Goal: Task Accomplishment & Management: Use online tool/utility

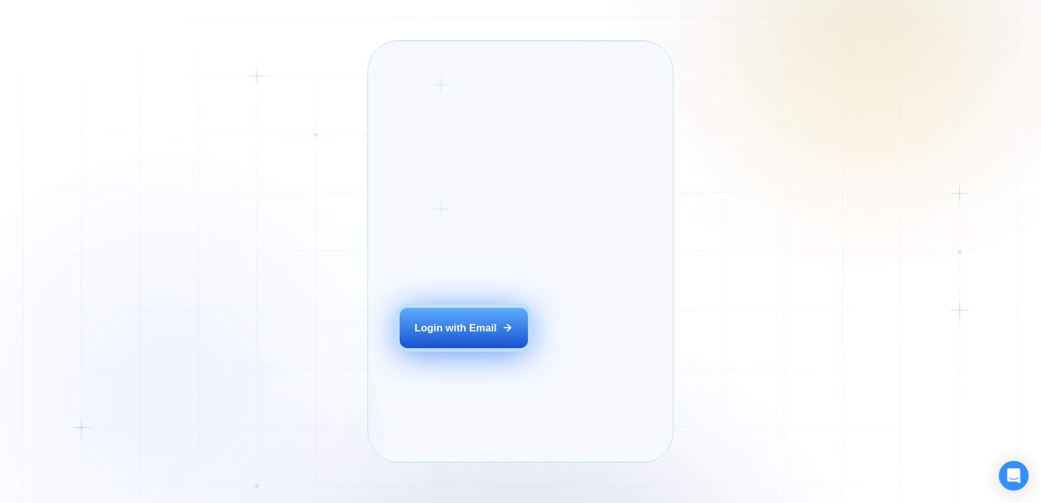
click at [501, 341] on button "Login with Email" at bounding box center [464, 328] width 129 height 40
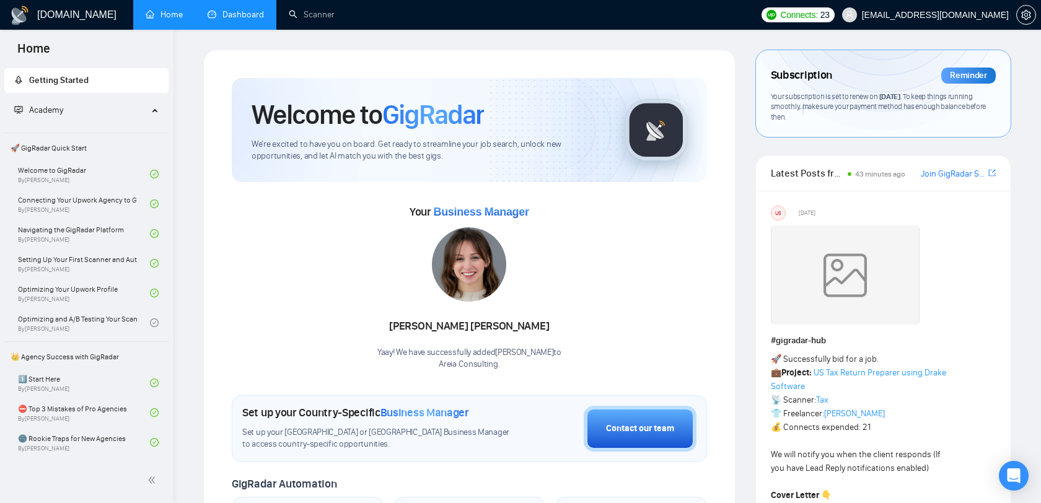
click at [240, 19] on link "Dashboard" at bounding box center [236, 14] width 56 height 11
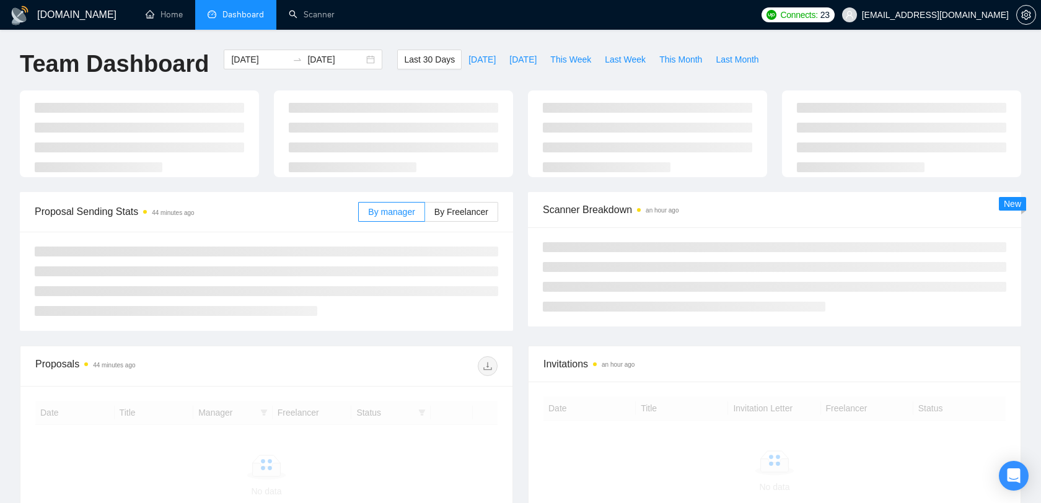
click at [271, 21] on li "Dashboard" at bounding box center [235, 15] width 81 height 30
click at [302, 20] on link "Scanner" at bounding box center [312, 14] width 46 height 11
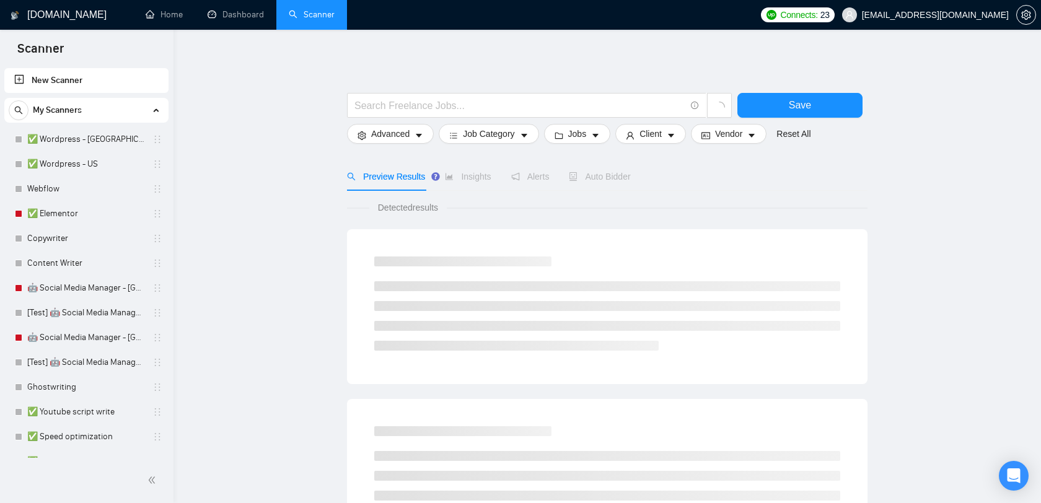
click at [981, 15] on span "alexrod94@gmail.com" at bounding box center [935, 15] width 147 height 0
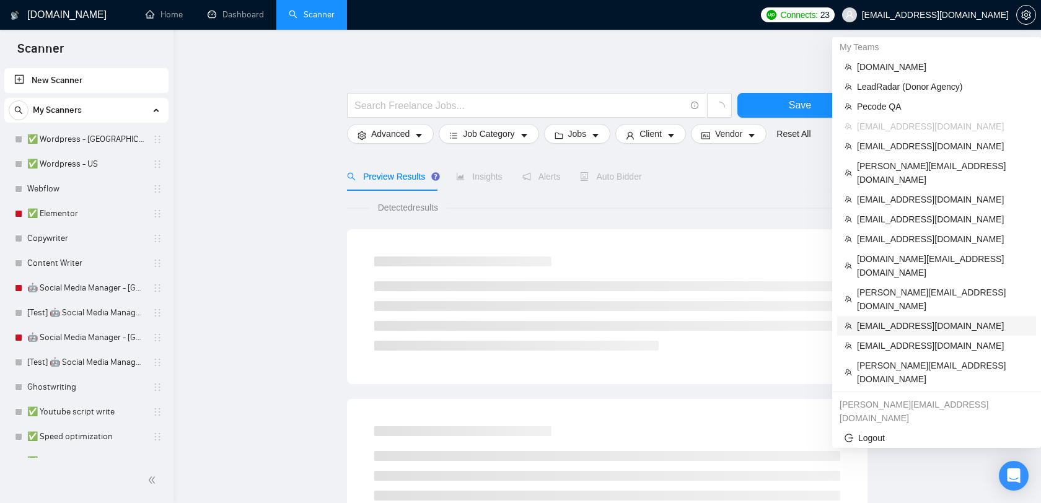
click at [883, 319] on span "[EMAIL_ADDRESS][DOMAIN_NAME]" at bounding box center [943, 326] width 172 height 14
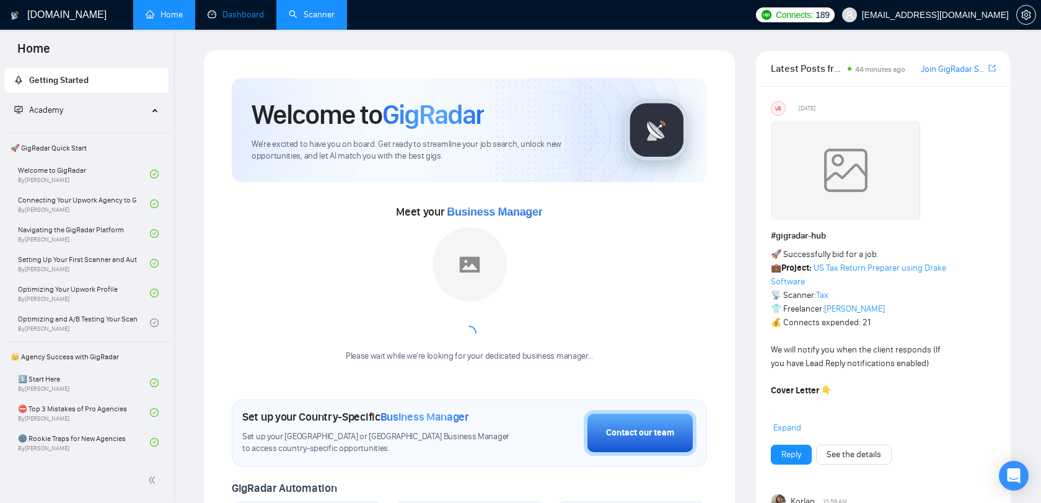
click at [243, 20] on link "Dashboard" at bounding box center [236, 14] width 56 height 11
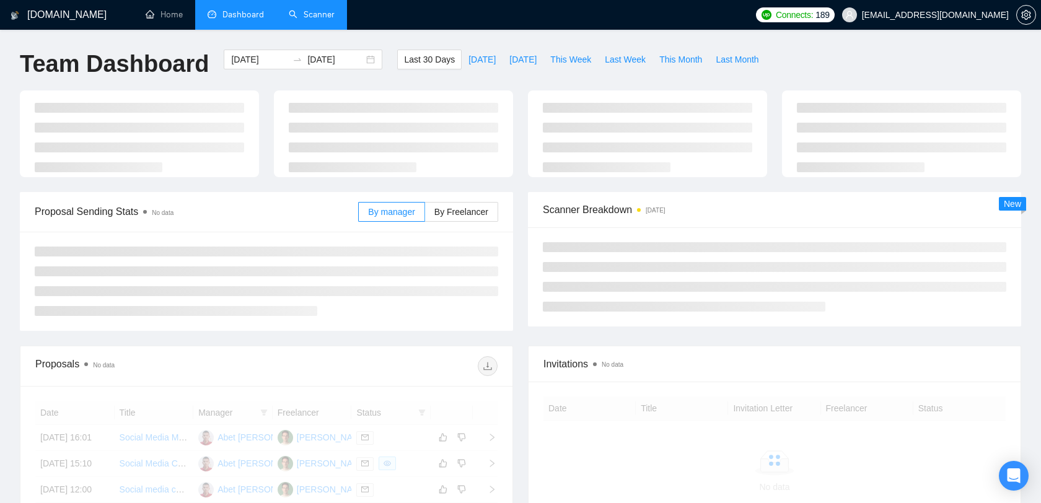
click at [306, 20] on link "Scanner" at bounding box center [312, 14] width 46 height 11
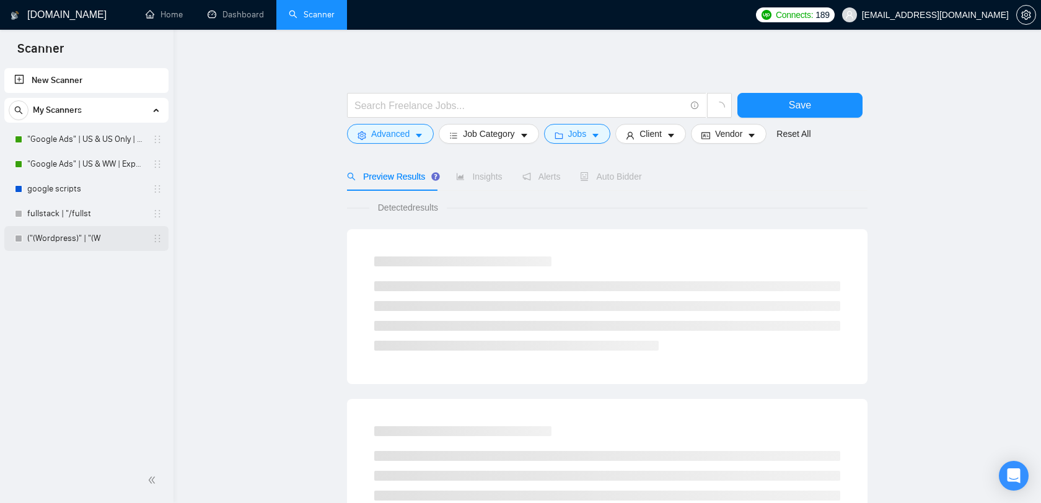
click at [85, 231] on link "("(Wordpress)" | "(W" at bounding box center [86, 238] width 118 height 25
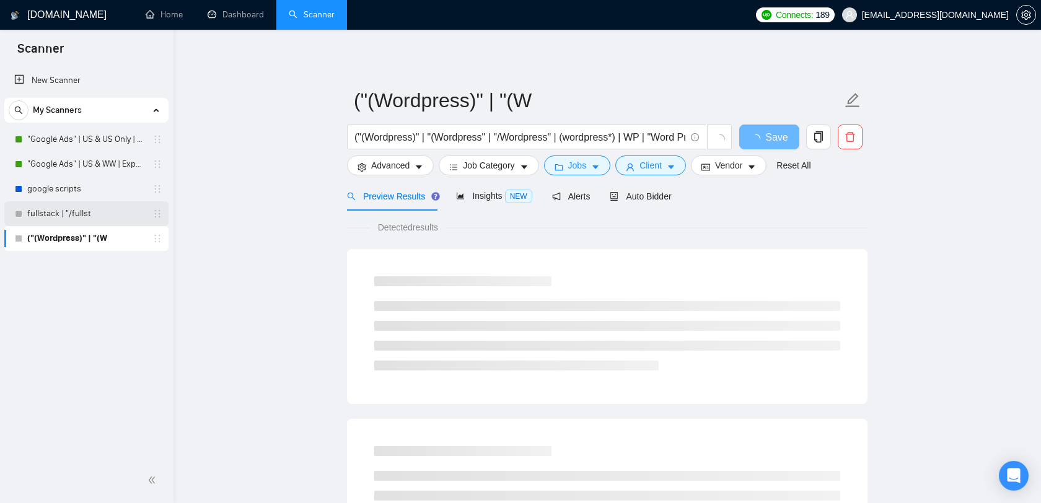
click at [86, 217] on link "fullstack | "/fullst" at bounding box center [86, 213] width 118 height 25
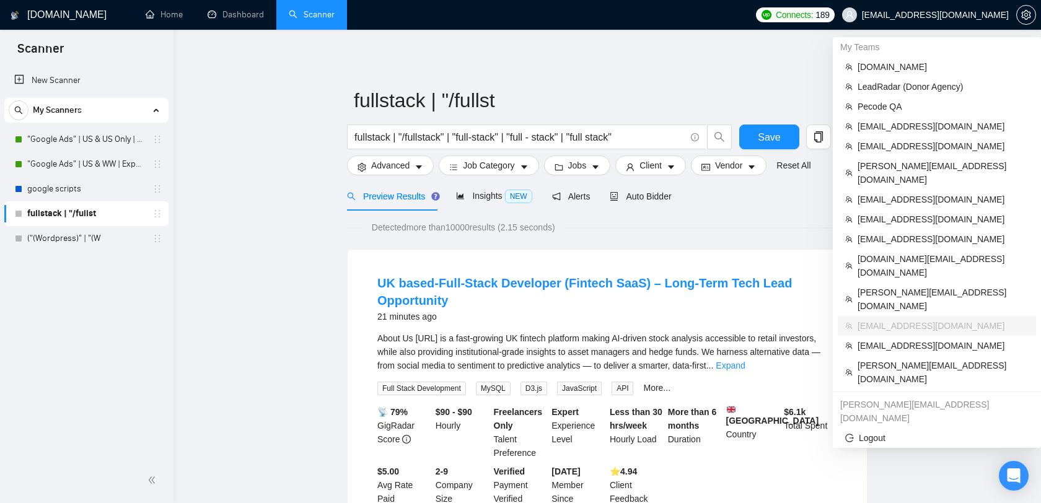
click at [991, 15] on span "[EMAIL_ADDRESS][DOMAIN_NAME]" at bounding box center [935, 15] width 147 height 0
click at [981, 15] on span "[EMAIL_ADDRESS][DOMAIN_NAME]" at bounding box center [935, 15] width 147 height 0
click at [866, 431] on span "Logout" at bounding box center [936, 438] width 183 height 14
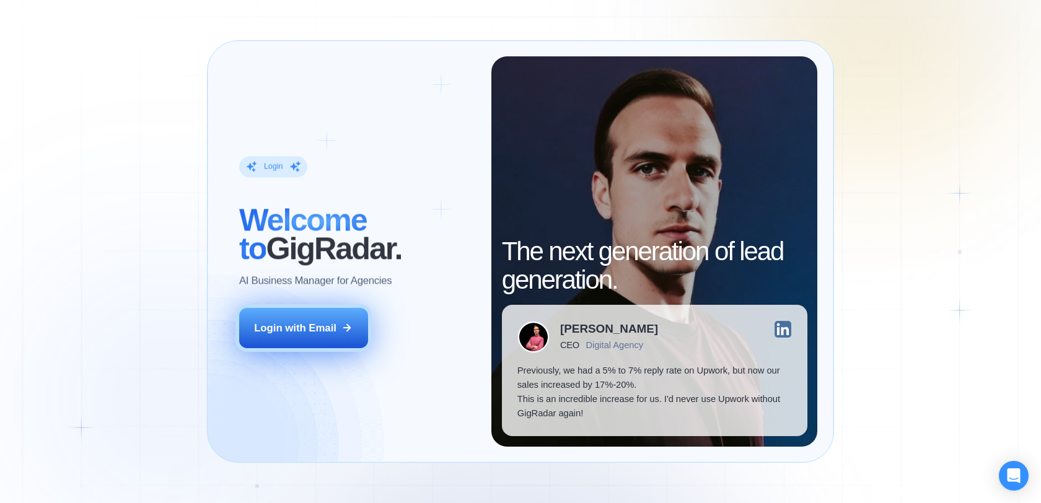
click at [302, 323] on div "Login with Email" at bounding box center [295, 328] width 82 height 14
